Goal: Navigation & Orientation: Find specific page/section

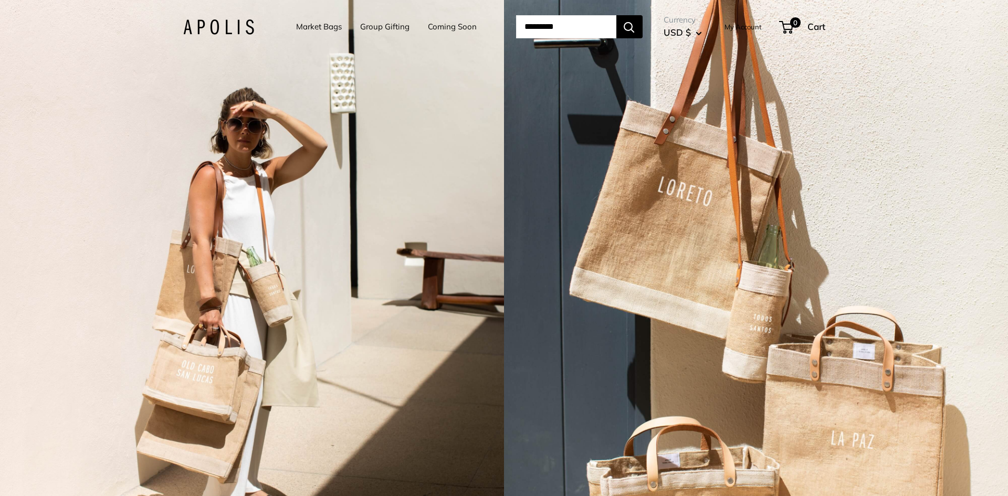
click at [384, 180] on div "2 / 3" at bounding box center [252, 248] width 504 height 496
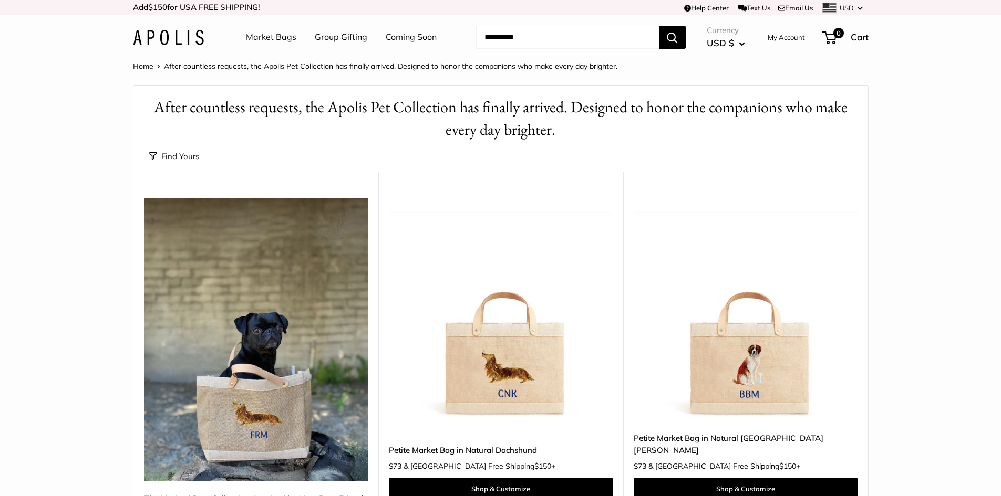
click at [278, 33] on link "Market Bags" at bounding box center [271, 37] width 50 height 16
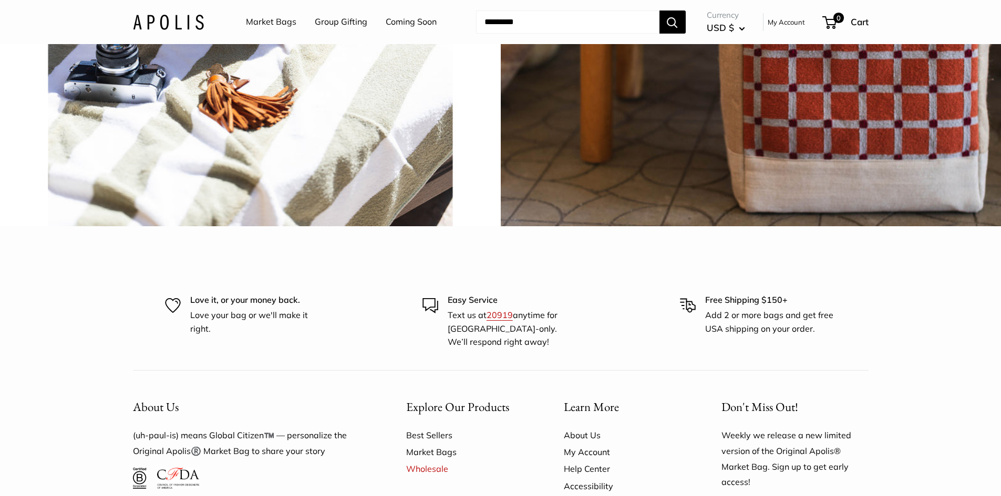
scroll to position [2574, 0]
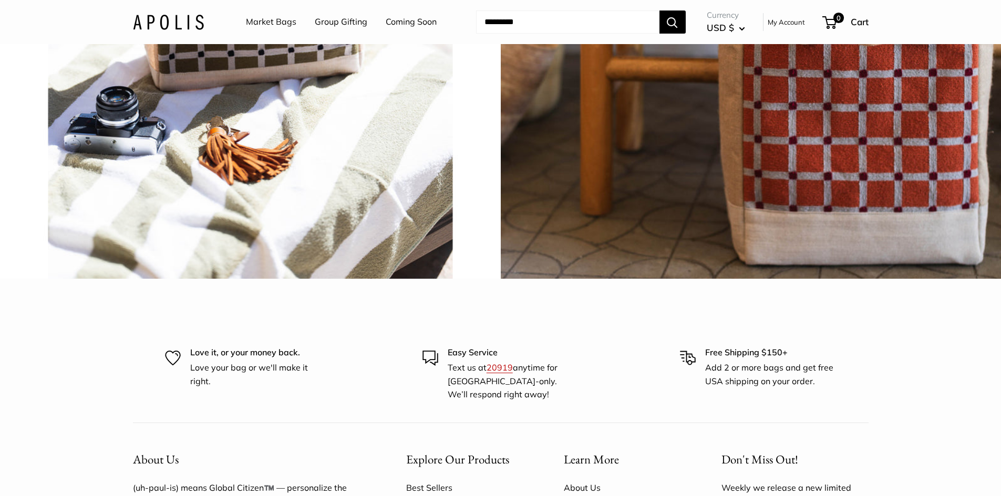
click at [351, 207] on img at bounding box center [249, 28] width 505 height 505
